Goal: Check status: Check status

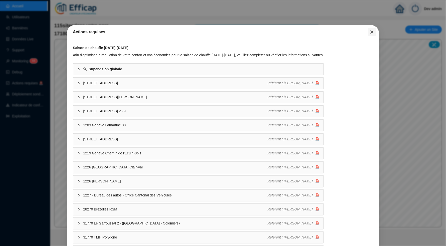
click at [371, 34] on icon "close" at bounding box center [372, 32] width 4 height 4
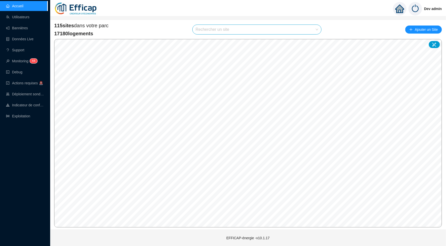
click at [317, 32] on span at bounding box center [256, 30] width 123 height 10
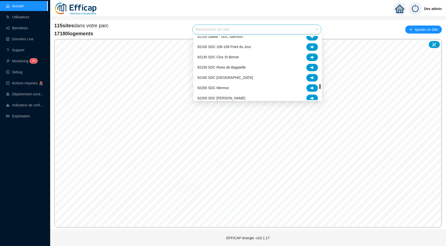
scroll to position [867, 0]
click at [343, 9] on div "Dev admin" at bounding box center [247, 9] width 395 height 18
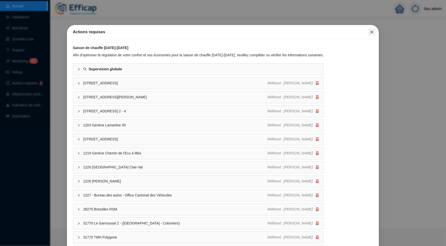
click at [373, 31] on icon "close" at bounding box center [371, 32] width 3 height 3
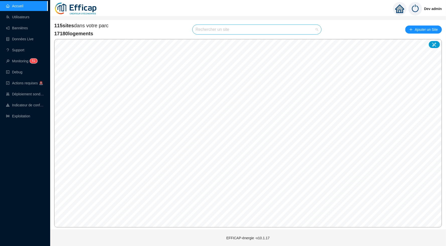
click at [278, 31] on input "search" at bounding box center [254, 30] width 118 height 10
type input "méridie"
click at [308, 40] on div at bounding box center [312, 42] width 12 height 8
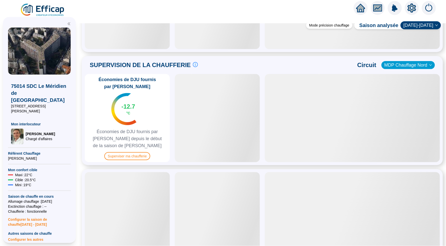
scroll to position [278, 0]
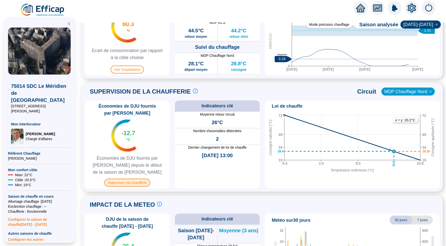
click at [134, 181] on span "Superviser ma chaufferie" at bounding box center [127, 183] width 46 height 8
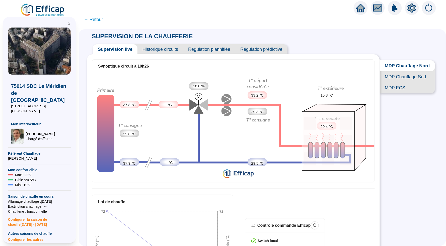
click at [172, 51] on span "Historique circuits" at bounding box center [160, 49] width 46 height 10
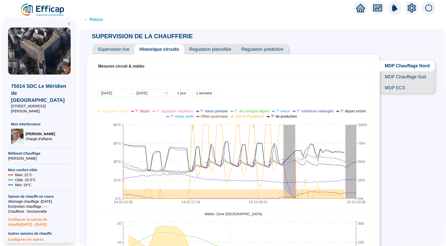
click at [86, 16] on span "← Retour" at bounding box center [93, 19] width 19 height 7
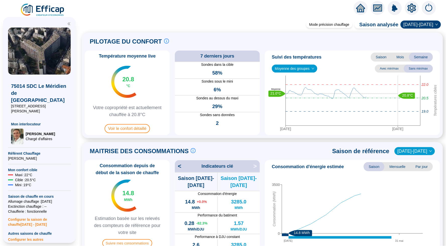
click at [36, 6] on img at bounding box center [42, 10] width 45 height 14
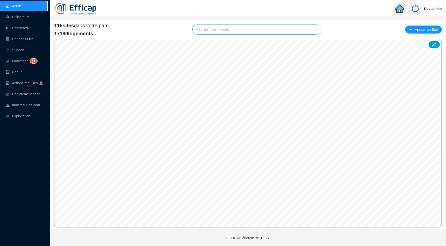
click at [211, 29] on input "search" at bounding box center [254, 30] width 118 height 10
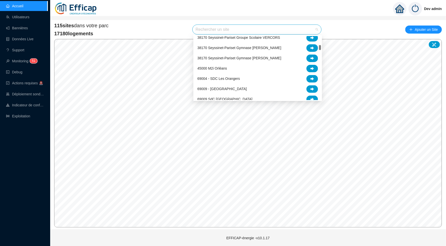
scroll to position [135, 0]
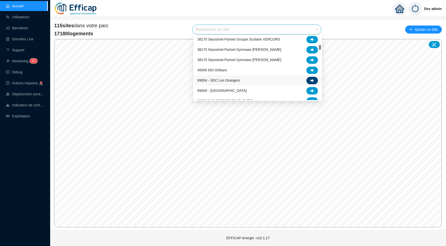
click at [308, 80] on div at bounding box center [312, 81] width 12 height 8
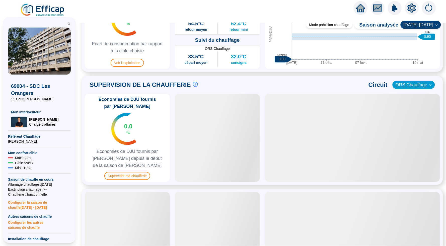
scroll to position [280, 0]
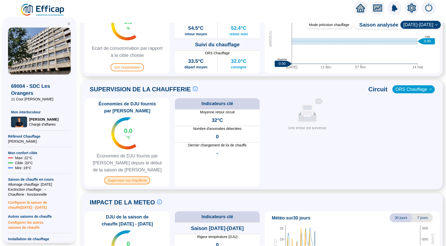
click at [126, 178] on span "Superviser ma chaufferie" at bounding box center [127, 181] width 46 height 8
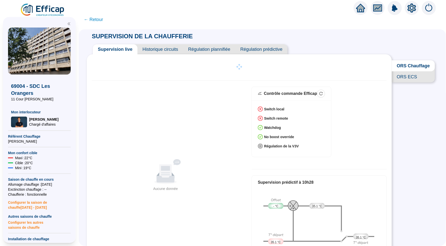
click at [161, 48] on span "Historique circuits" at bounding box center [160, 49] width 46 height 10
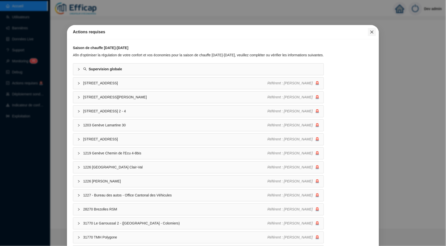
click at [370, 30] on icon "close" at bounding box center [372, 32] width 4 height 4
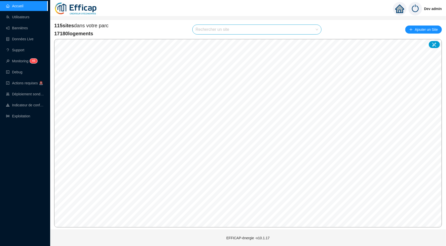
click at [309, 31] on input "search" at bounding box center [254, 30] width 118 height 10
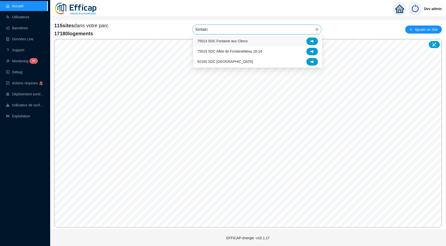
type input "fontaine"
click at [310, 59] on div at bounding box center [312, 62] width 12 height 8
